Goal: Share content: Share content

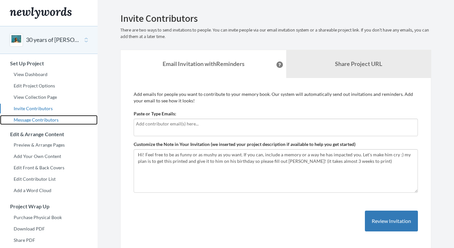
click at [36, 121] on link "Message Contributors" at bounding box center [48, 120] width 97 height 10
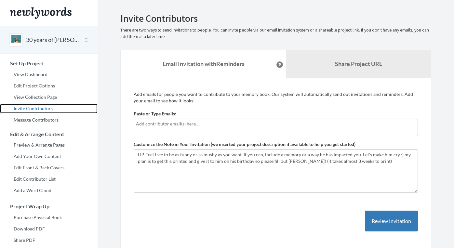
click at [39, 110] on link "Invite Contributors" at bounding box center [48, 109] width 97 height 10
click at [45, 109] on link "Invite Contributors" at bounding box center [48, 109] width 97 height 10
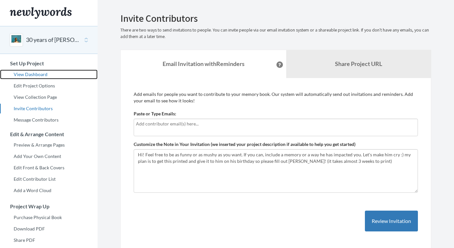
click at [30, 76] on link "View Dashboard" at bounding box center [48, 75] width 97 height 10
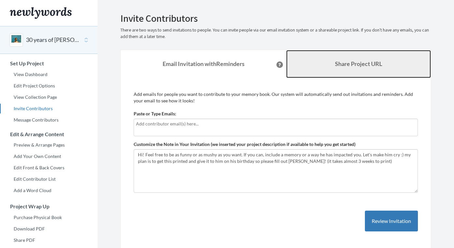
click at [327, 65] on link "Share Project URL" at bounding box center [358, 64] width 145 height 28
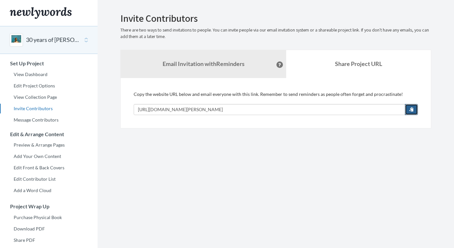
click at [406, 109] on button "button" at bounding box center [410, 109] width 13 height 11
click at [414, 110] on button "button" at bounding box center [410, 109] width 13 height 11
click at [258, 164] on section "Emails have been sent! Invite Contributors There are two ways to send invitatio…" at bounding box center [275, 161] width 356 height 323
